Goal: Task Accomplishment & Management: Complete application form

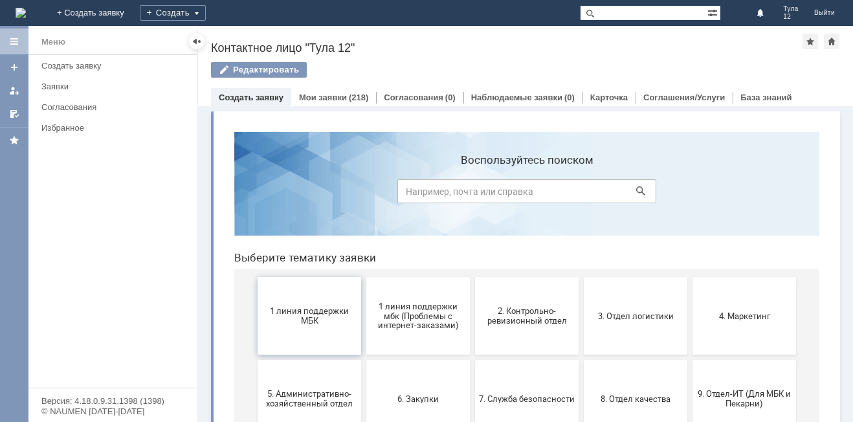
click at [295, 333] on button "1 линия поддержки МБК" at bounding box center [310, 316] width 104 height 78
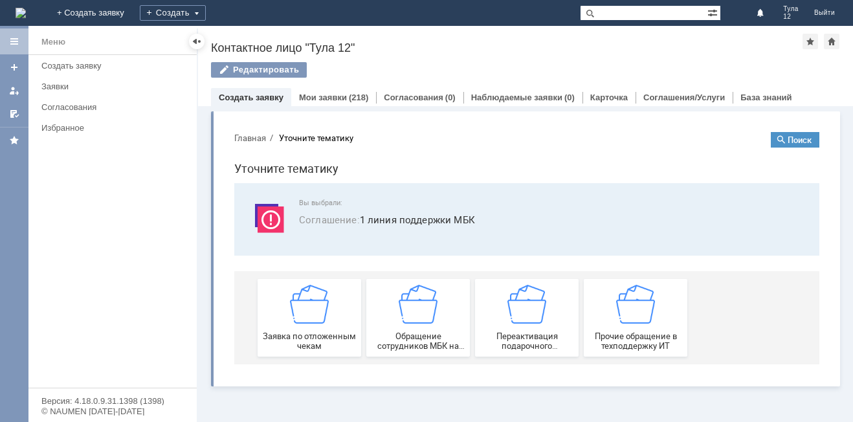
click at [295, 333] on button "Заявка по отложенным чекам" at bounding box center [310, 318] width 104 height 78
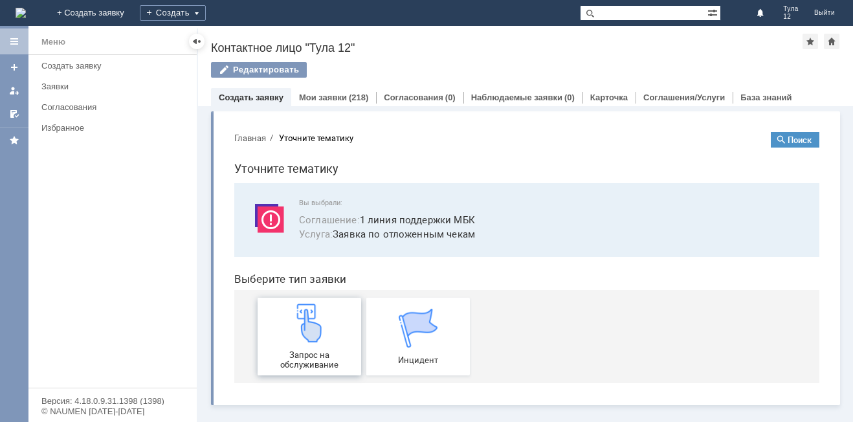
click at [297, 347] on div "Запрос на обслуживание" at bounding box center [309, 336] width 96 height 66
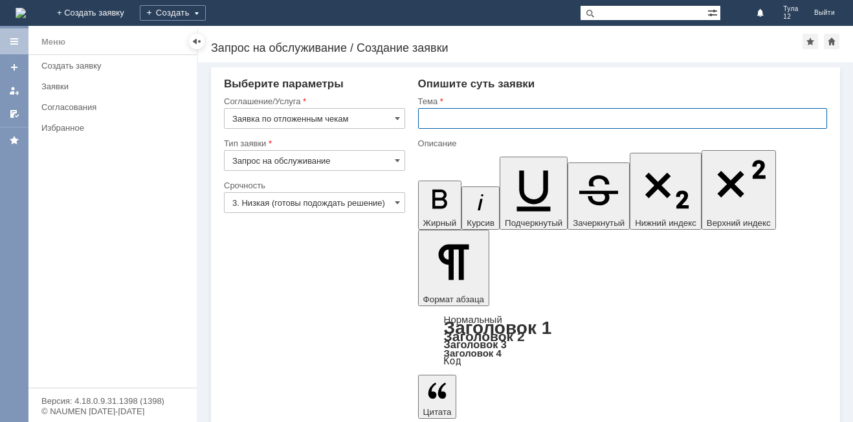
click at [459, 120] on input "text" at bounding box center [622, 118] width 409 height 21
type input "отложенные чеки"
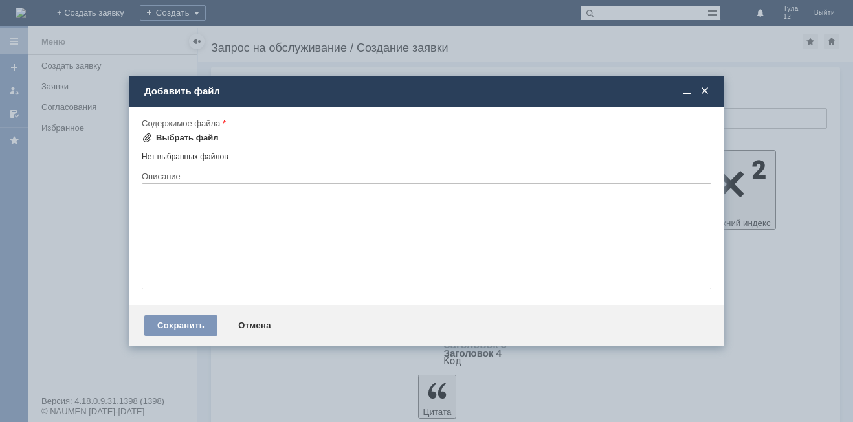
click at [193, 138] on div "Выбрать файл" at bounding box center [187, 138] width 63 height 10
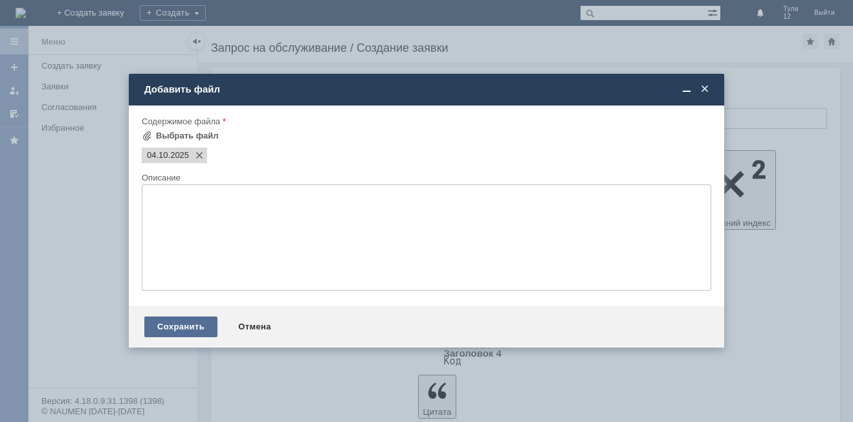
click at [182, 325] on div "Сохранить" at bounding box center [180, 326] width 73 height 21
